Goal: Check status: Check status

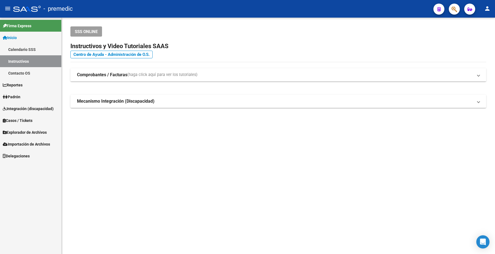
click at [24, 34] on link "Inicio" at bounding box center [30, 38] width 61 height 12
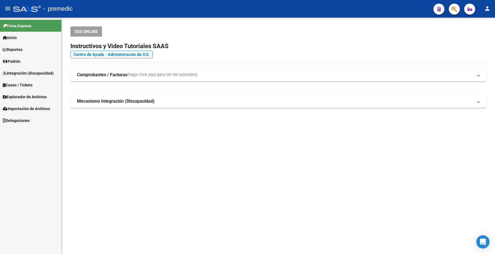
click at [20, 40] on link "Inicio" at bounding box center [30, 38] width 61 height 12
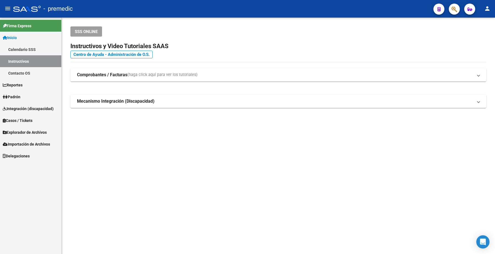
click at [25, 96] on link "Padrón" at bounding box center [30, 97] width 61 height 12
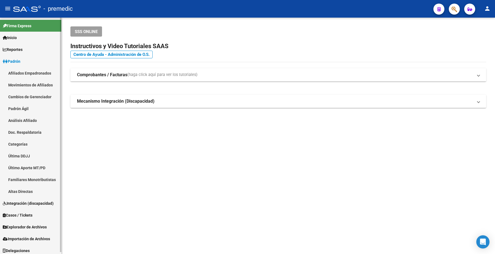
click at [26, 124] on link "Análisis Afiliado" at bounding box center [30, 120] width 61 height 12
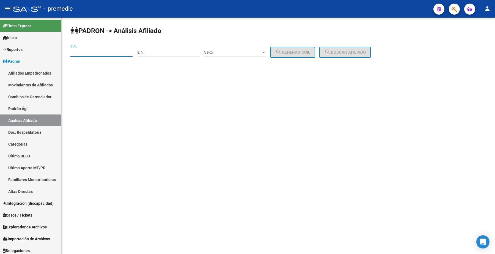
click at [111, 53] on input "CUIL" at bounding box center [101, 52] width 62 height 5
paste input "20-36070959-1"
drag, startPoint x: 345, startPoint y: 50, endPoint x: 351, endPoint y: 54, distance: 7.5
click at [346, 51] on span "search Buscar afiliado" at bounding box center [345, 52] width 42 height 5
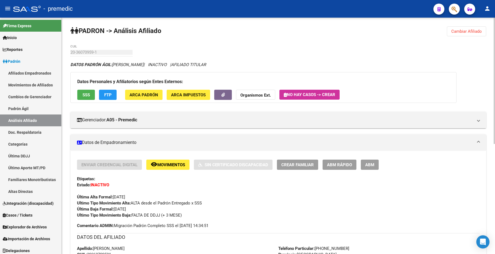
click at [458, 31] on span "Cambiar Afiliado" at bounding box center [466, 31] width 31 height 5
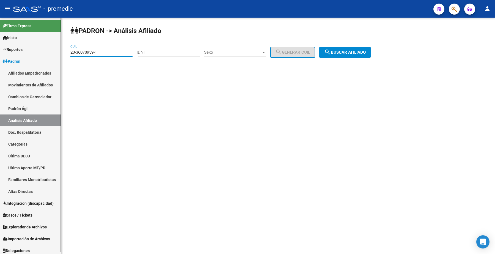
drag, startPoint x: 109, startPoint y: 53, endPoint x: 139, endPoint y: 75, distance: 37.1
click at [7, 57] on mat-sidenav-container "Firma Express Inicio Calendario SSS Instructivos Contacto OS Reportes Padrón Tr…" at bounding box center [247, 136] width 495 height 236
paste input "1-496456"
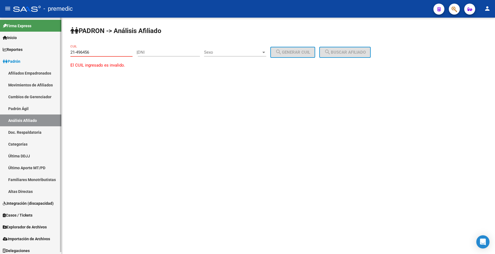
drag, startPoint x: 47, startPoint y: 46, endPoint x: 43, endPoint y: 53, distance: 7.6
click at [32, 47] on mat-sidenav-container "Firma Express Inicio Calendario SSS Instructivos Contacto OS Reportes Padrón Tr…" at bounding box center [247, 136] width 495 height 236
paste input "0-21496456-3"
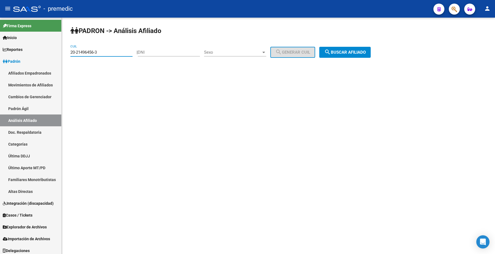
click at [343, 50] on span "search Buscar afiliado" at bounding box center [345, 52] width 42 height 5
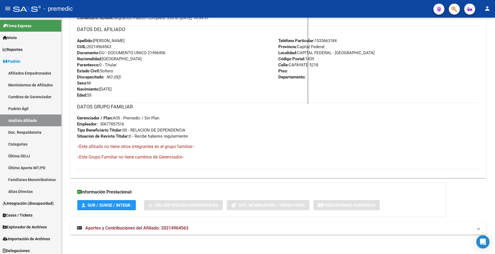
scroll to position [195, 0]
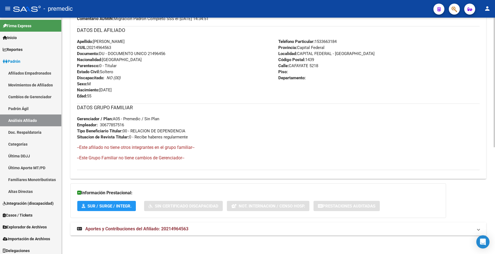
click at [152, 227] on span "Aportes y Contribuciones del Afiliado: 20214964563" at bounding box center [136, 228] width 103 height 5
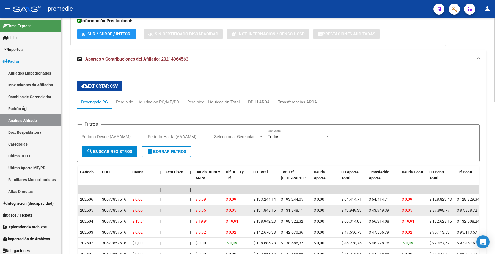
scroll to position [401, 0]
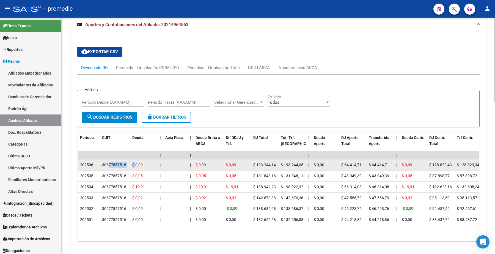
drag, startPoint x: 109, startPoint y: 166, endPoint x: 164, endPoint y: 165, distance: 54.7
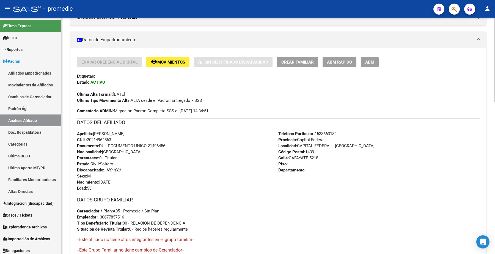
scroll to position [57, 0]
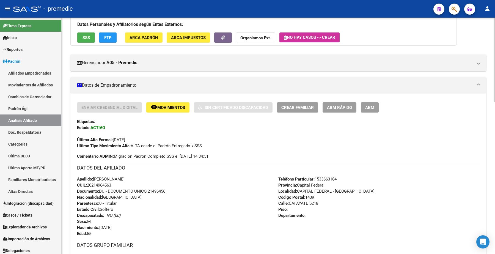
click at [164, 108] on span "Movimientos" at bounding box center [171, 107] width 28 height 5
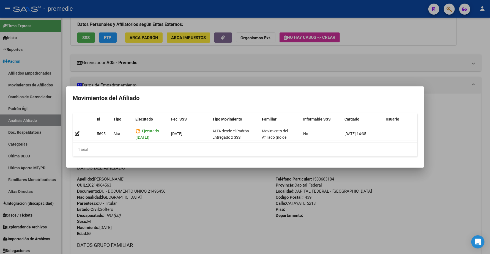
drag, startPoint x: 169, startPoint y: 139, endPoint x: 260, endPoint y: 142, distance: 91.1
click at [260, 142] on datatable-body "5695 Alta Ejecutado ([DATE]) [DATE] ALTA desde el Padrón Entregado x SSS Movimi…" at bounding box center [245, 135] width 344 height 16
click at [243, 168] on mat-dialog-container "Movimientos del Afiliado Id Tipo Ejecutado Fec. SSS Tipo Movimiento Familiar In…" at bounding box center [245, 126] width 358 height 81
click at [185, 61] on div at bounding box center [245, 127] width 490 height 254
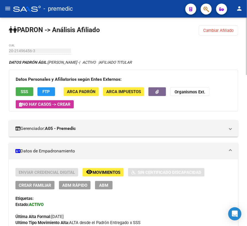
scroll to position [0, 0]
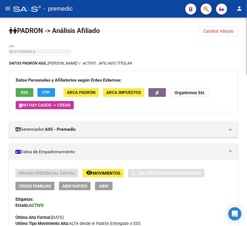
click at [216, 30] on span "Cambiar Afiliado" at bounding box center [218, 31] width 31 height 5
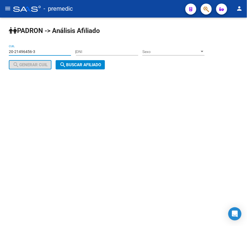
drag, startPoint x: 37, startPoint y: 53, endPoint x: -29, endPoint y: 50, distance: 65.3
click at [0, 50] on html "menu - premedic person Firma Express Inicio Calendario SSS Instructivos Contact…" at bounding box center [123, 113] width 247 height 226
paste input "95700634-6"
click at [75, 64] on span "search Buscar afiliado" at bounding box center [80, 64] width 42 height 5
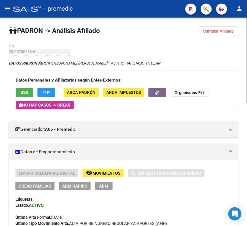
click at [224, 31] on span "Cambiar Afiliado" at bounding box center [218, 31] width 31 height 5
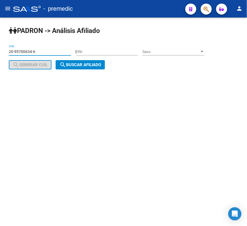
drag, startPoint x: 46, startPoint y: 52, endPoint x: -29, endPoint y: 36, distance: 76.6
click at [0, 36] on html "menu - premedic person Firma Express Inicio Calendario SSS Instructivos Contact…" at bounding box center [123, 113] width 247 height 226
paste input "34158410-9"
click at [73, 65] on span "search Buscar afiliado" at bounding box center [80, 64] width 42 height 5
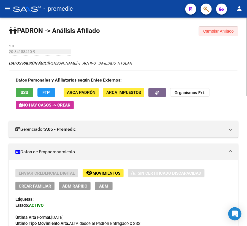
click at [228, 34] on button "Cambiar Afiliado" at bounding box center [218, 31] width 39 height 10
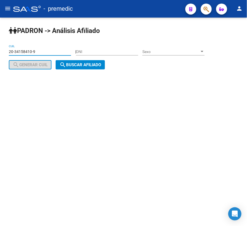
drag, startPoint x: 42, startPoint y: 50, endPoint x: -29, endPoint y: 43, distance: 70.5
click at [0, 43] on html "menu - premedic person Firma Express Inicio Calendario SSS Instructivos Contact…" at bounding box center [123, 113] width 247 height 226
paste input "0923193-8"
click at [80, 66] on span "search Buscar afiliado" at bounding box center [80, 64] width 42 height 5
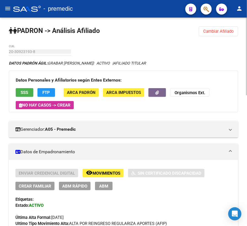
click at [216, 35] on button "Cambiar Afiliado" at bounding box center [218, 31] width 39 height 10
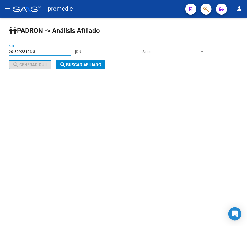
drag, startPoint x: 39, startPoint y: 52, endPoint x: 24, endPoint y: 33, distance: 23.9
click at [0, 42] on html "menu - premedic person Firma Express Inicio Calendario SSS Instructivos Contact…" at bounding box center [123, 113] width 247 height 226
click at [68, 67] on span "search Buscar afiliado" at bounding box center [80, 64] width 42 height 5
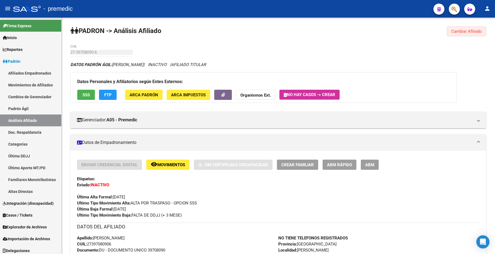
click at [450, 31] on button "Cambiar Afiliado" at bounding box center [466, 31] width 39 height 10
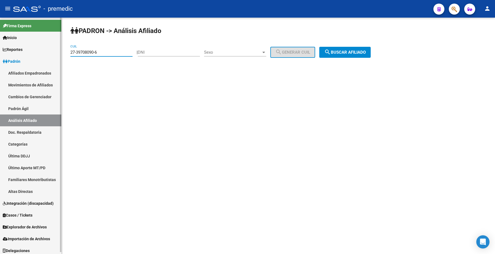
drag, startPoint x: 112, startPoint y: 51, endPoint x: 245, endPoint y: 70, distance: 134.5
click at [1, 43] on mat-sidenav-container "Firma Express Inicio Calendario SSS Instructivos Contacto OS Reportes Padrón Tr…" at bounding box center [247, 136] width 495 height 236
paste input "23553262-5"
type input "27-23553262-5"
drag, startPoint x: 365, startPoint y: 49, endPoint x: 343, endPoint y: 47, distance: 22.1
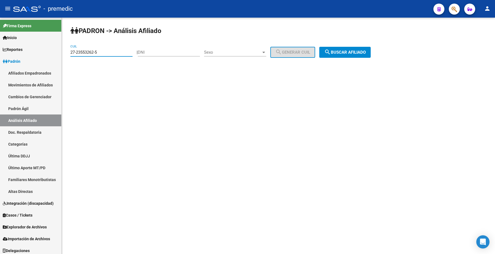
click at [365, 49] on button "search Buscar afiliado" at bounding box center [344, 52] width 51 height 11
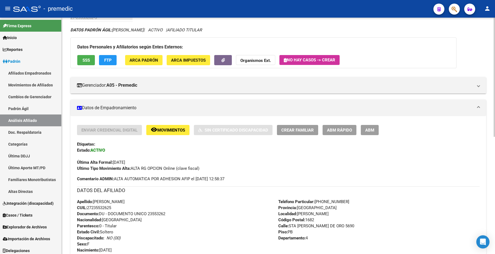
scroll to position [172, 0]
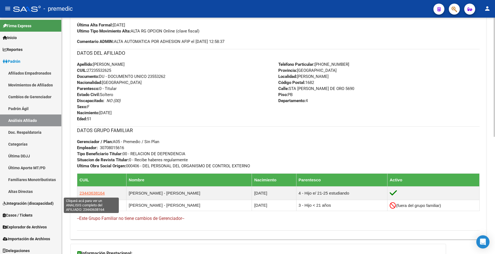
drag, startPoint x: 175, startPoint y: 195, endPoint x: 74, endPoint y: 193, distance: 100.9
click at [74, 193] on div "Enviar Credencial Digital remove_red_eye Movimientos Sin Certificado Discapacid…" at bounding box center [278, 111] width 416 height 247
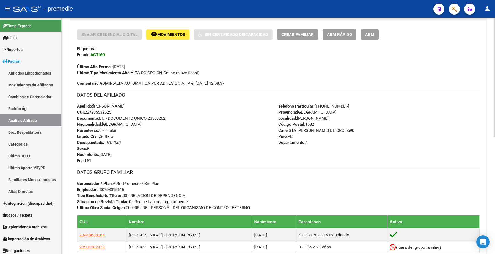
scroll to position [69, 0]
